Goal: Navigation & Orientation: Find specific page/section

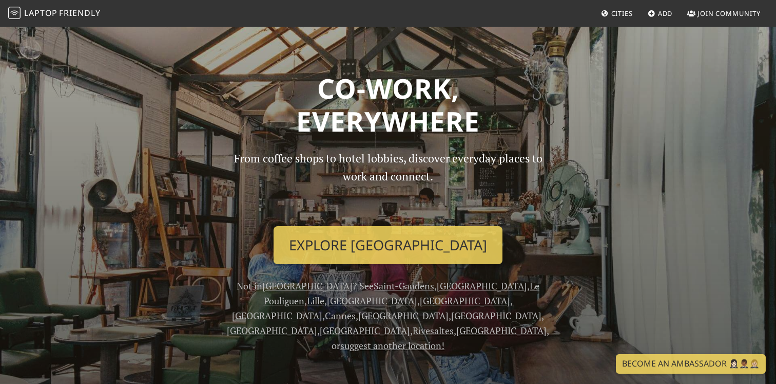
click at [605, 7] on link "Cities" at bounding box center [617, 13] width 40 height 18
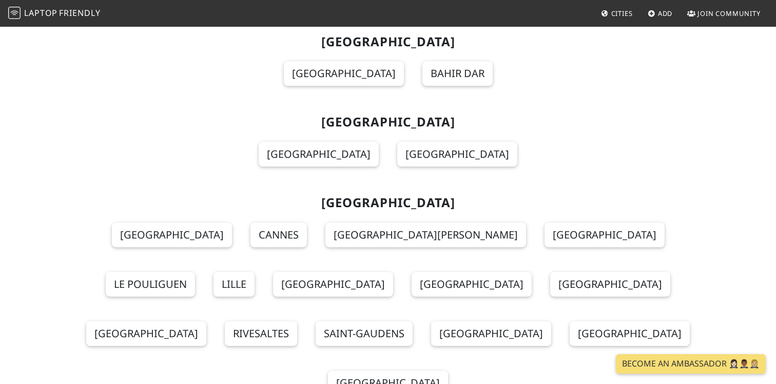
scroll to position [3264, 0]
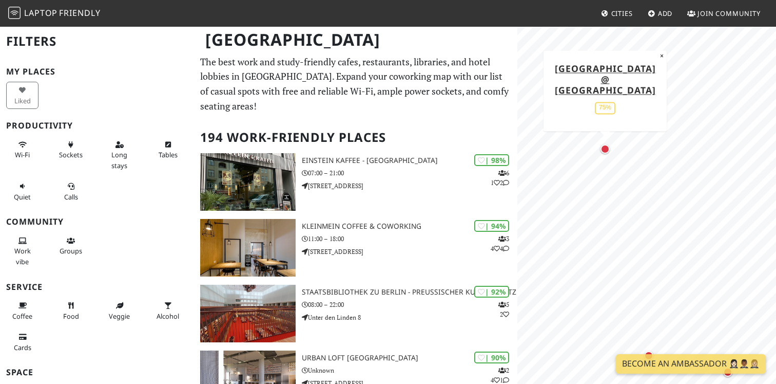
click at [605, 150] on div "Map marker" at bounding box center [605, 148] width 9 height 9
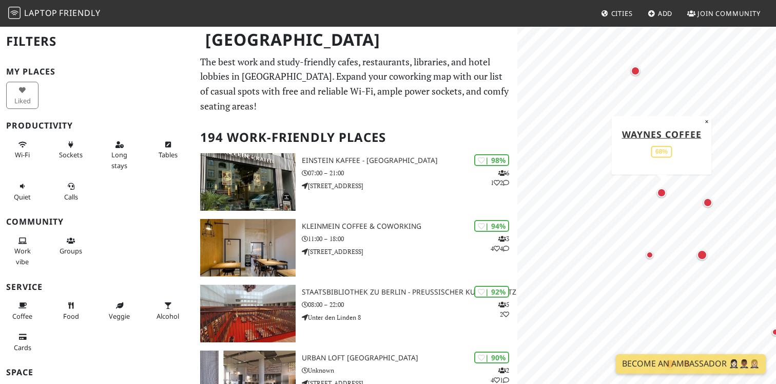
click at [664, 194] on div "Map marker" at bounding box center [661, 192] width 9 height 9
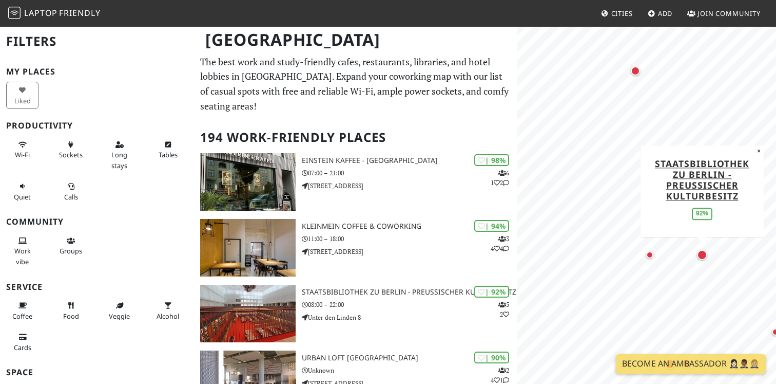
click at [703, 250] on div "Map marker" at bounding box center [702, 255] width 10 height 10
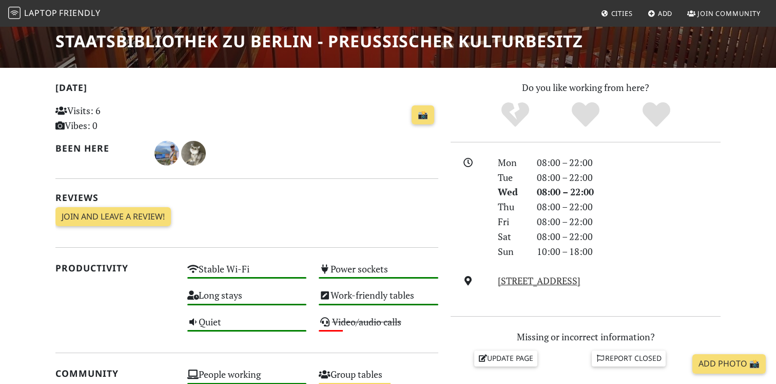
scroll to position [170, 0]
